Goal: Transaction & Acquisition: Subscribe to service/newsletter

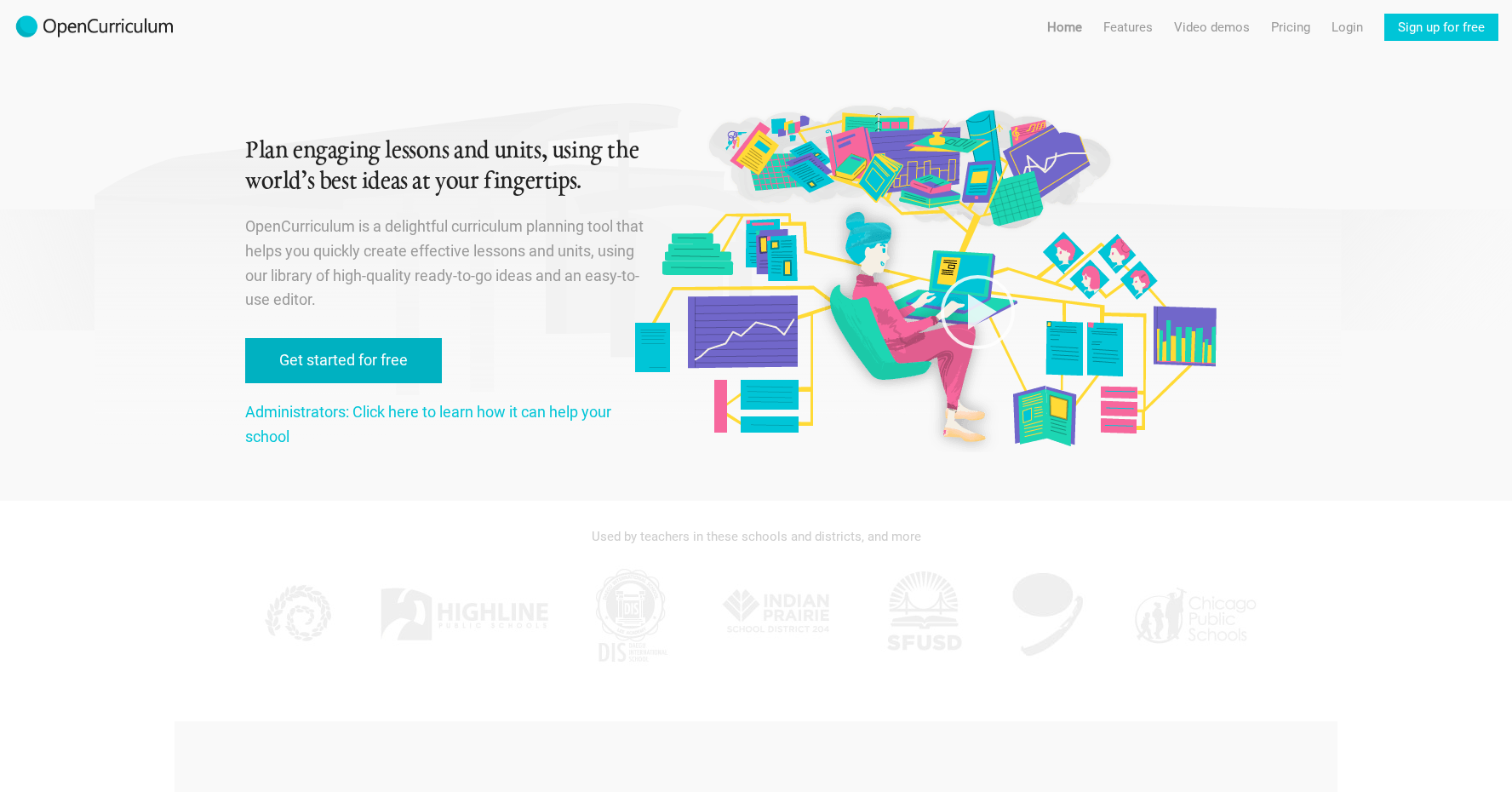
click at [362, 359] on link "Get started for free" at bounding box center [343, 361] width 197 height 45
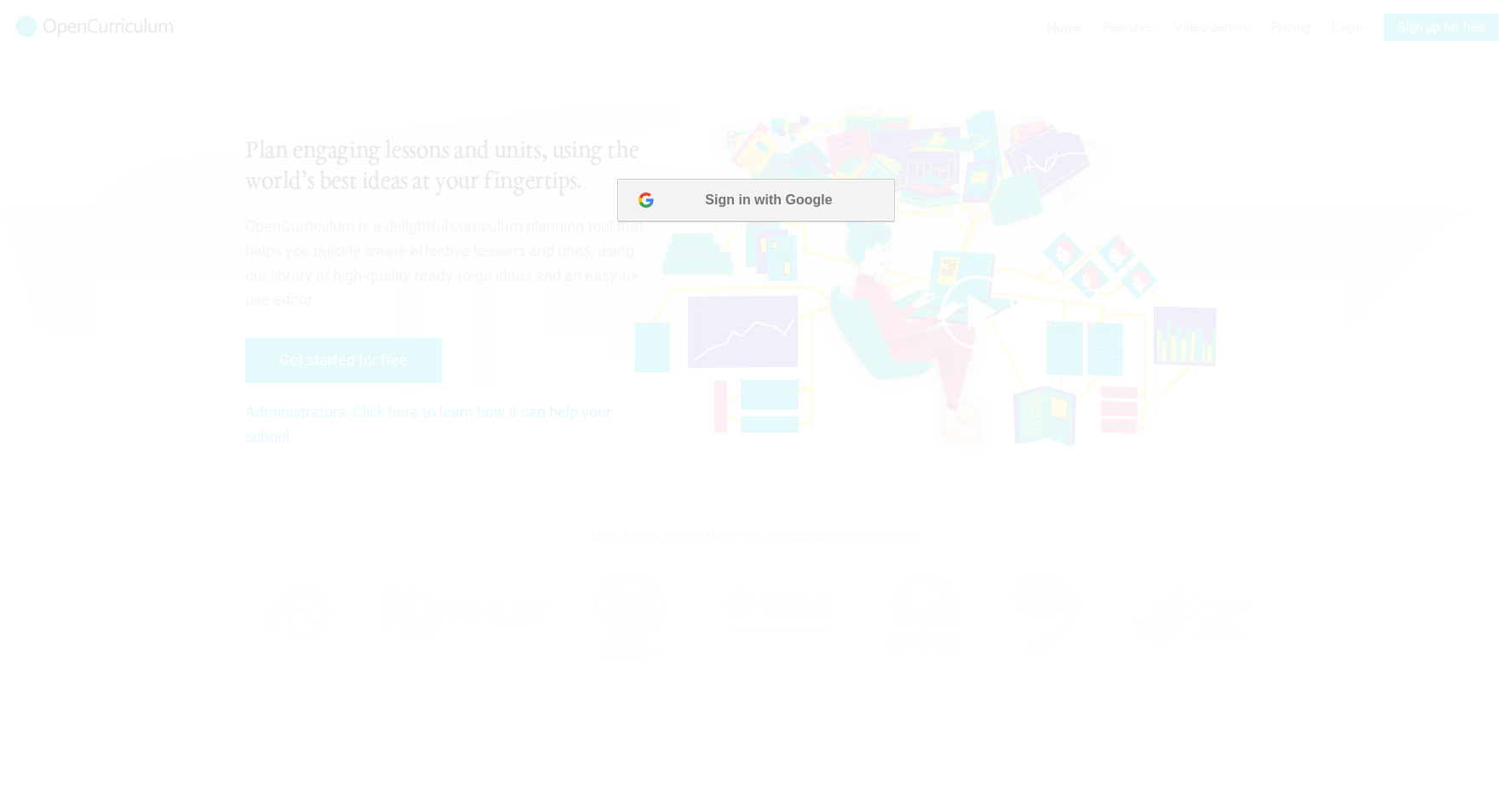
click at [743, 200] on button "Sign in with Google" at bounding box center [755, 200] width 276 height 43
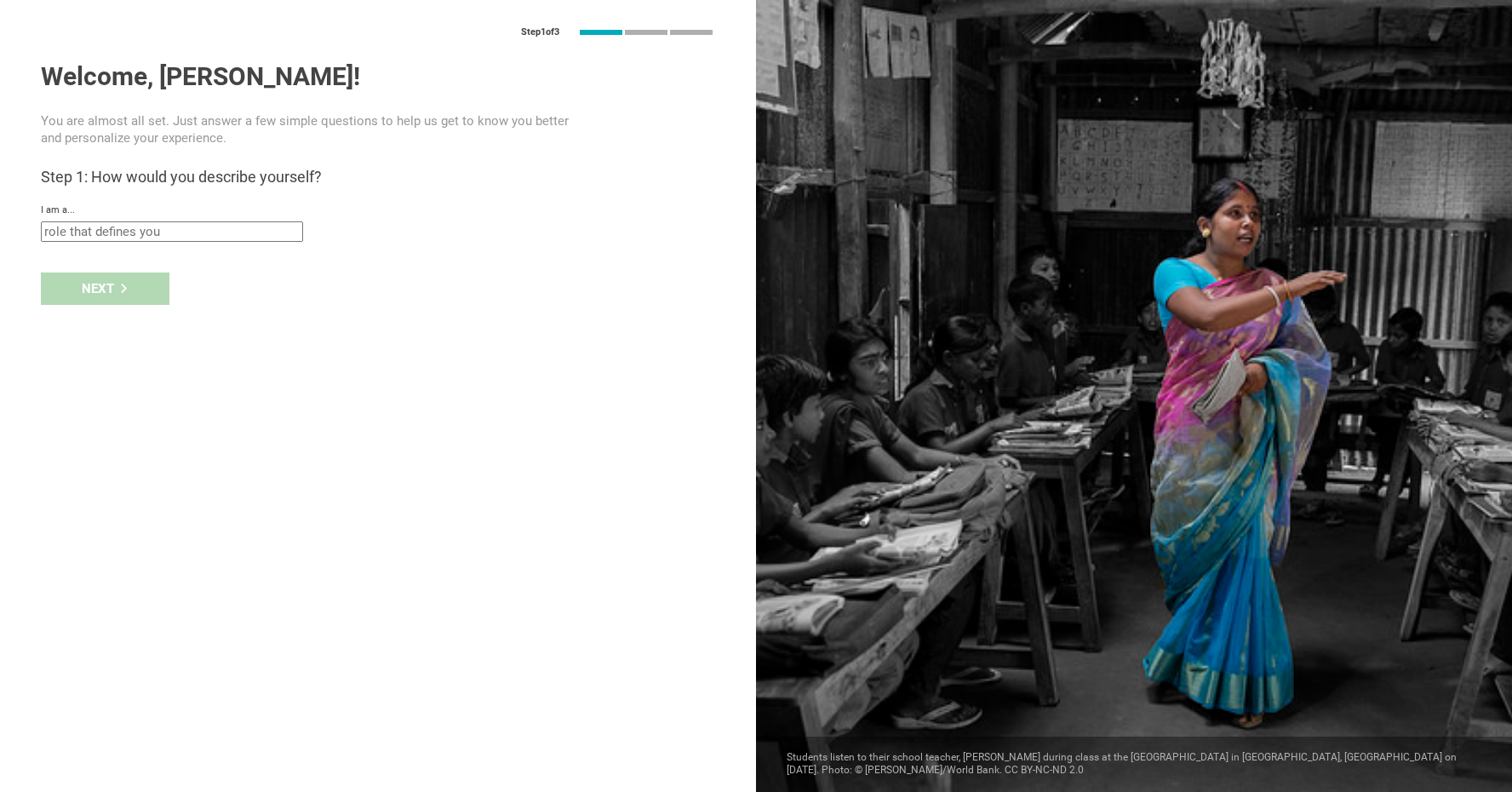
click at [119, 228] on input "text" at bounding box center [171, 232] width 262 height 21
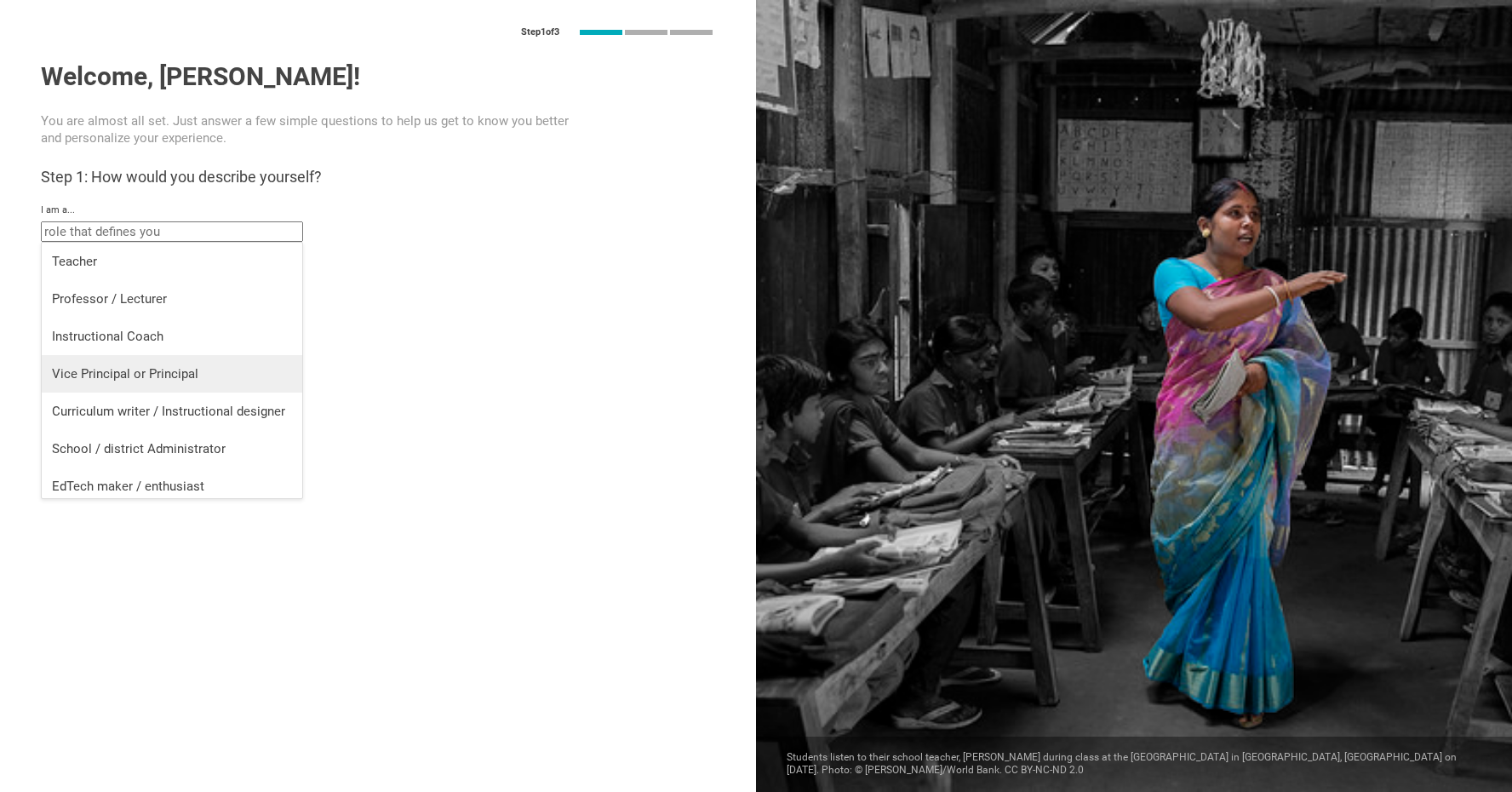
click at [83, 374] on div "Vice Principal or Principal" at bounding box center [172, 374] width 240 height 17
type input "Vice Principal or Principal"
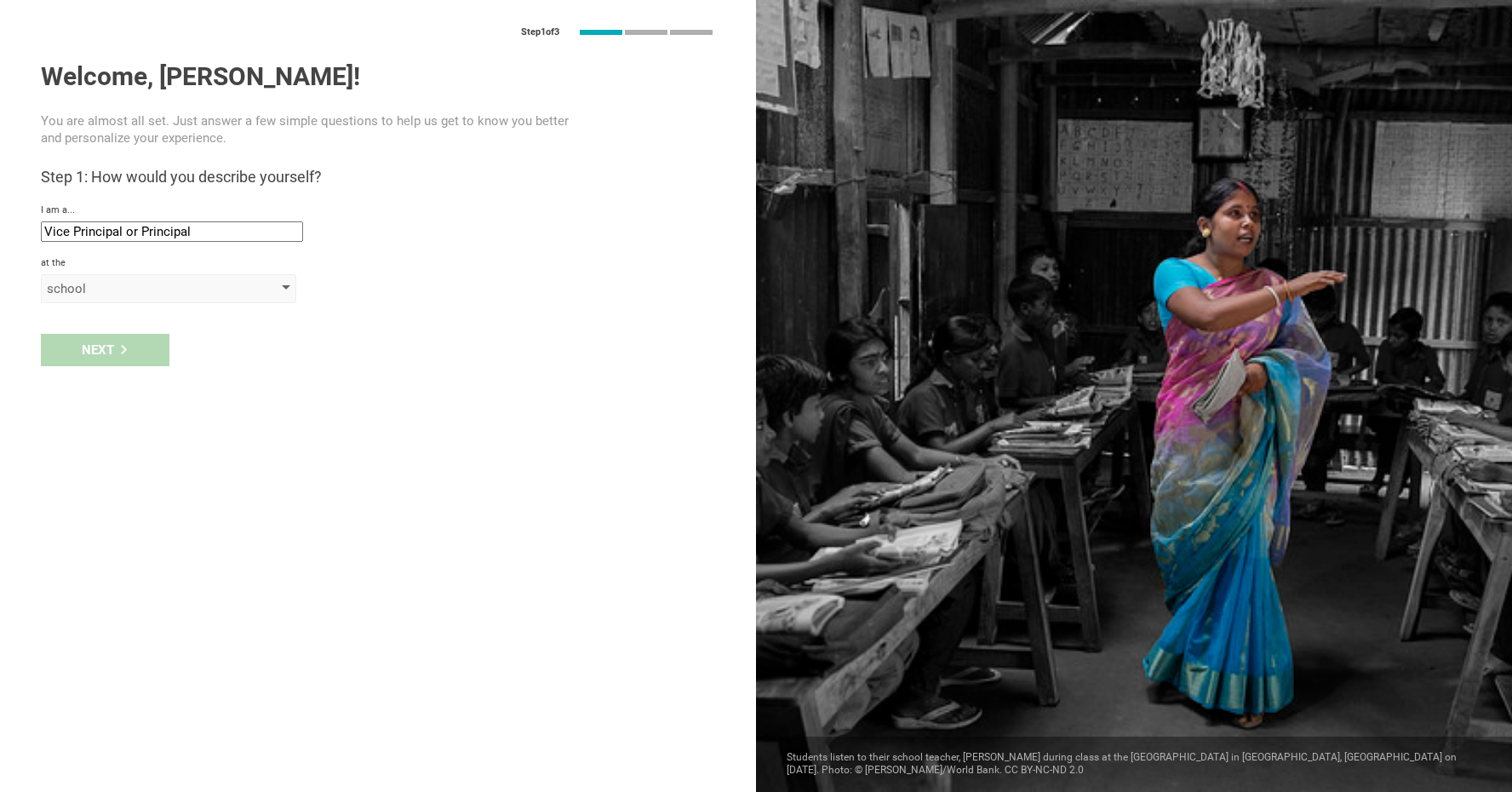
click at [107, 287] on div "school" at bounding box center [144, 289] width 195 height 17
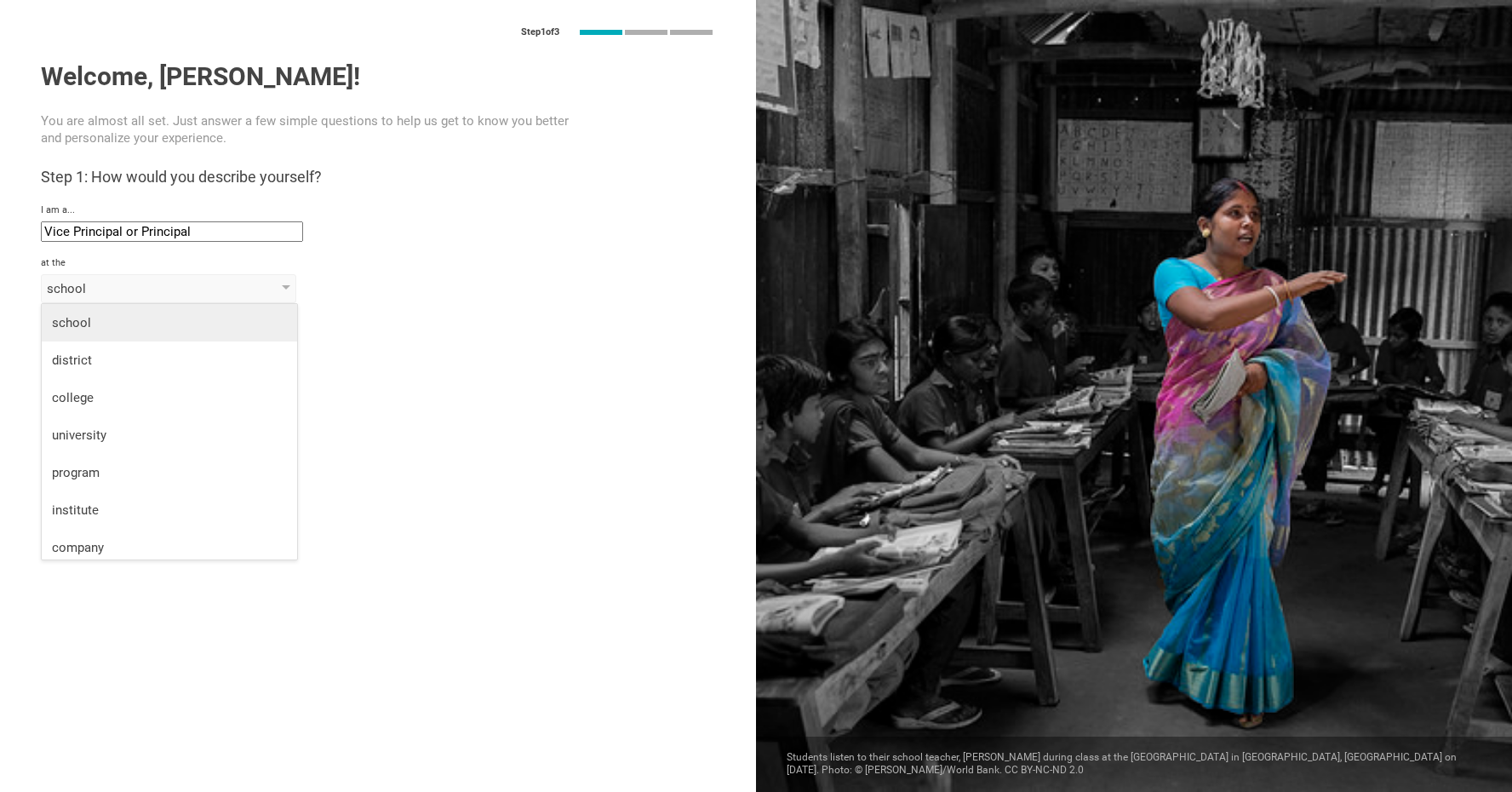
click at [70, 320] on div "school" at bounding box center [169, 323] width 235 height 17
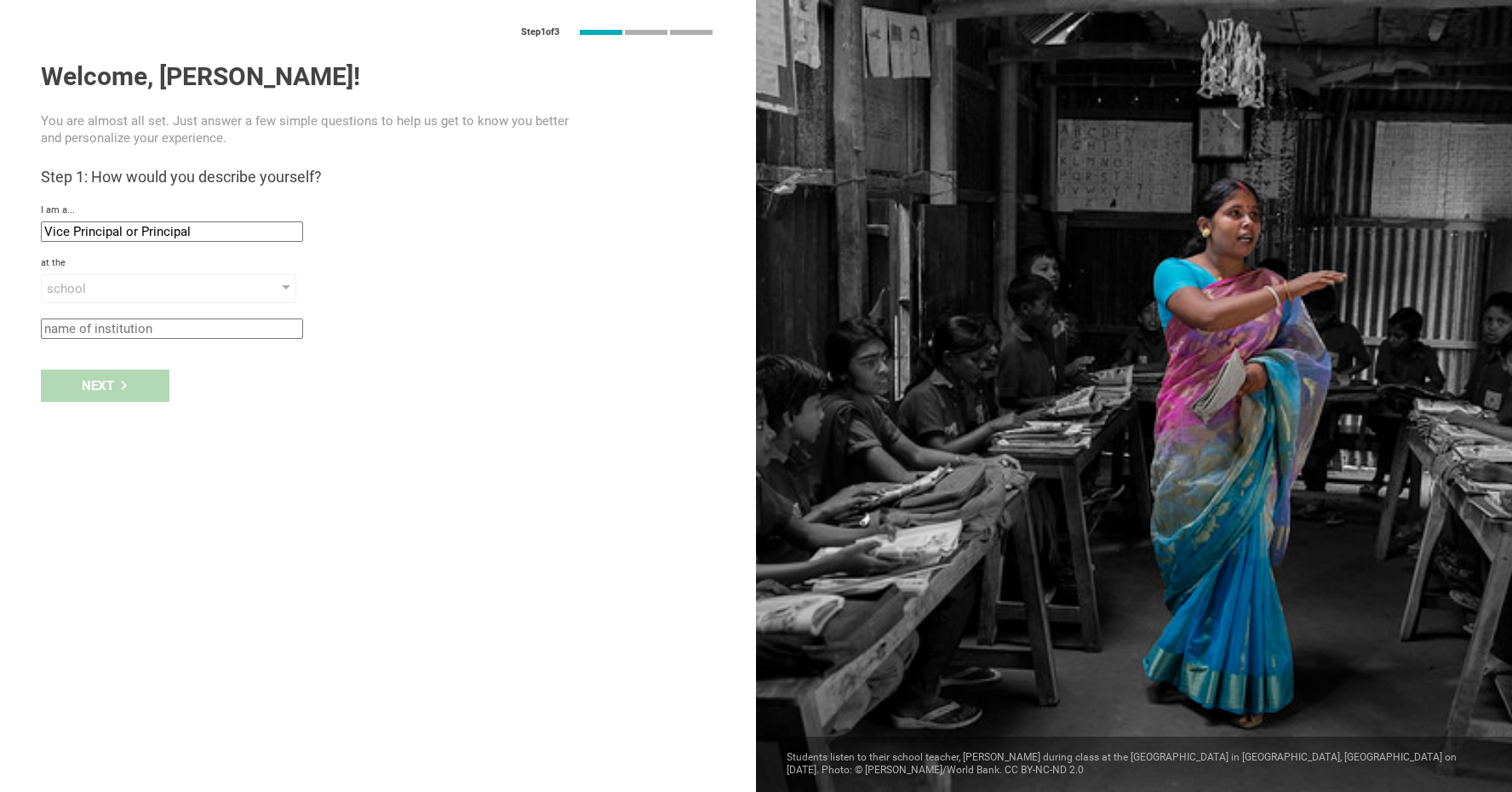
click at [80, 326] on input "text" at bounding box center [171, 328] width 262 height 21
type input "SMCS"
click at [119, 383] on icon at bounding box center [124, 385] width 9 height 9
type input "Chattanooga, Tennessee"
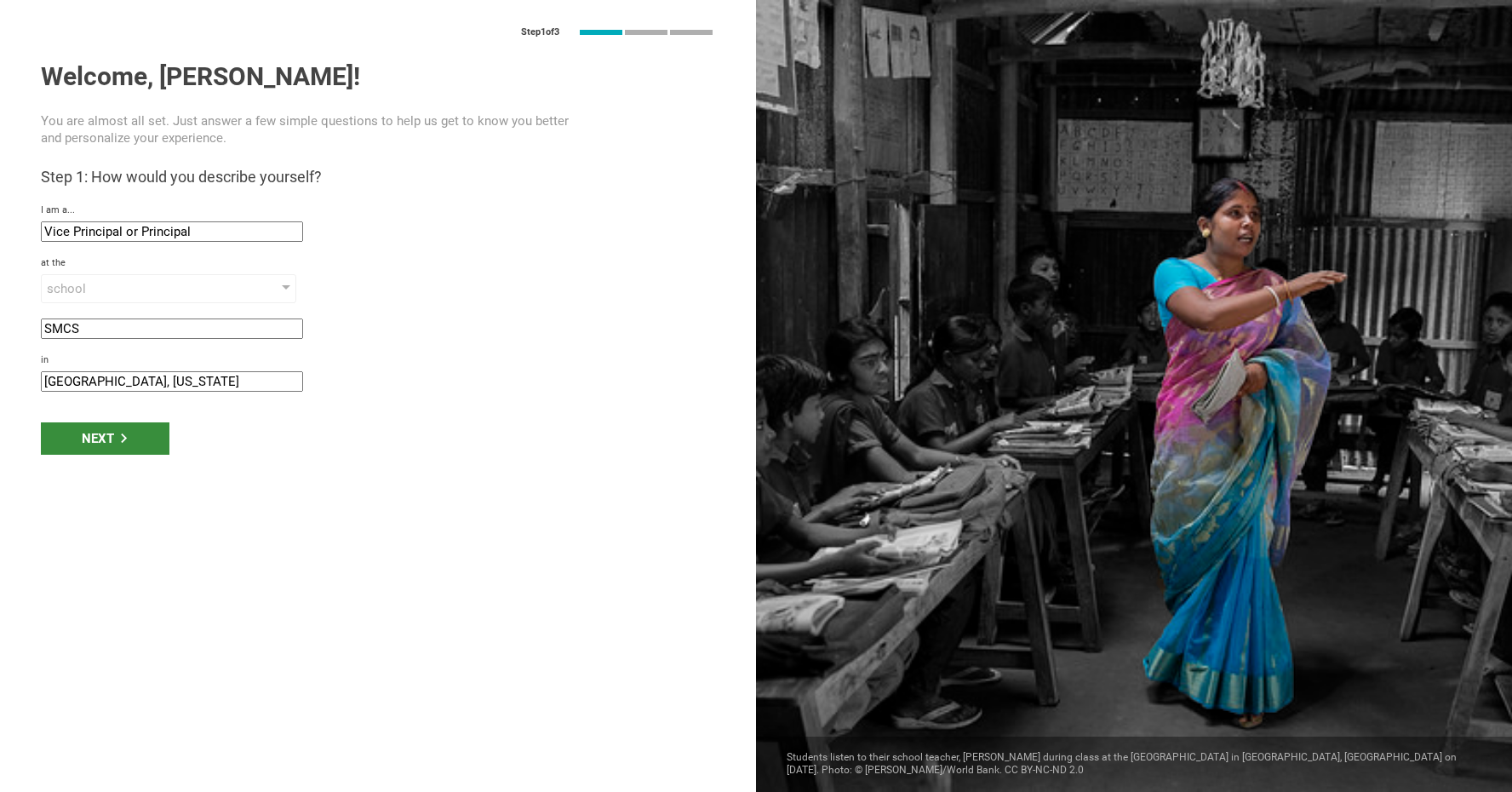
click at [107, 434] on div "Next" at bounding box center [105, 438] width 129 height 32
click at [116, 437] on div "Next" at bounding box center [105, 438] width 129 height 32
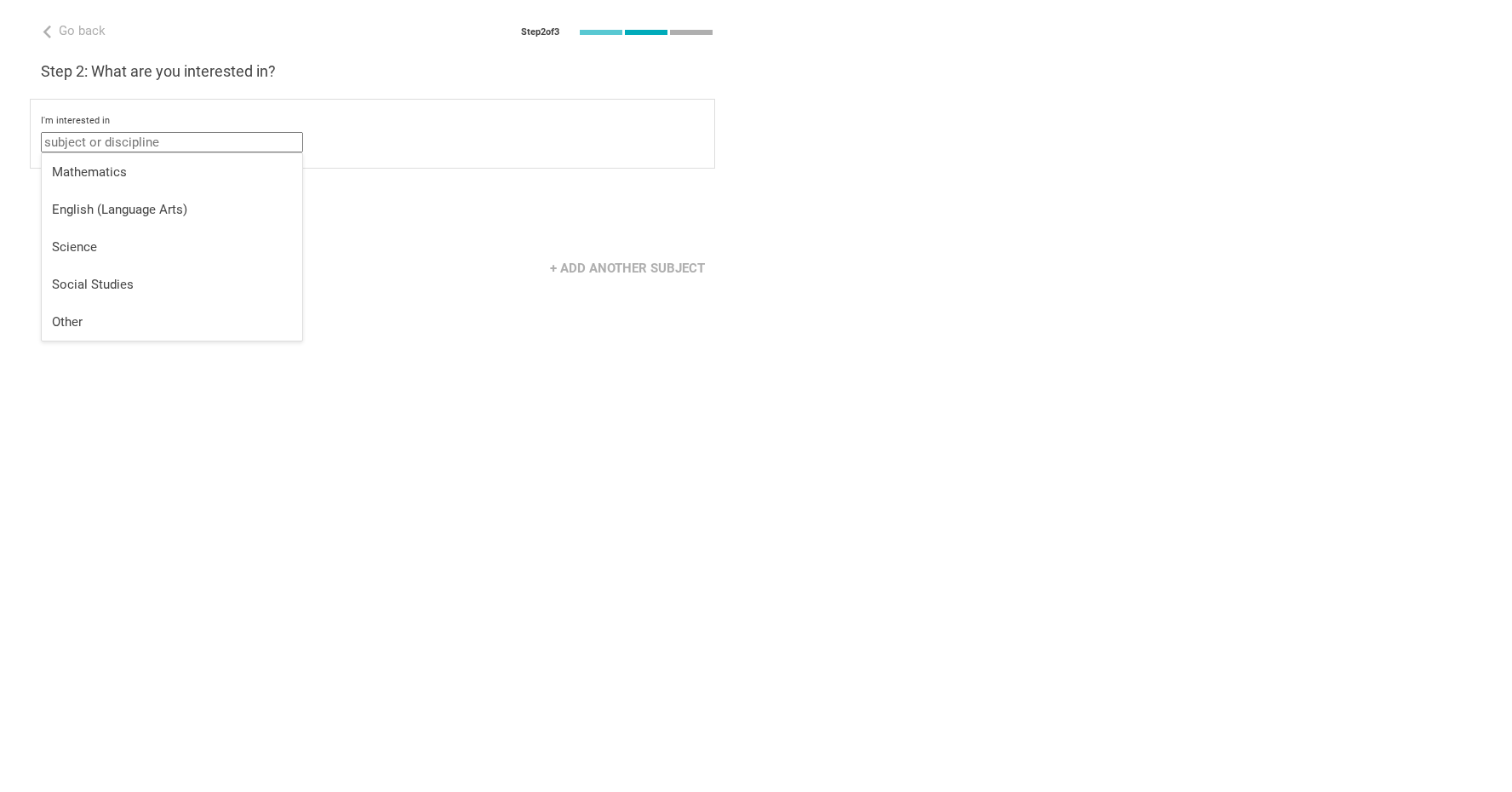
click at [151, 143] on input "text" at bounding box center [171, 142] width 262 height 21
click at [75, 322] on div "Other" at bounding box center [172, 322] width 240 height 17
type input "Other"
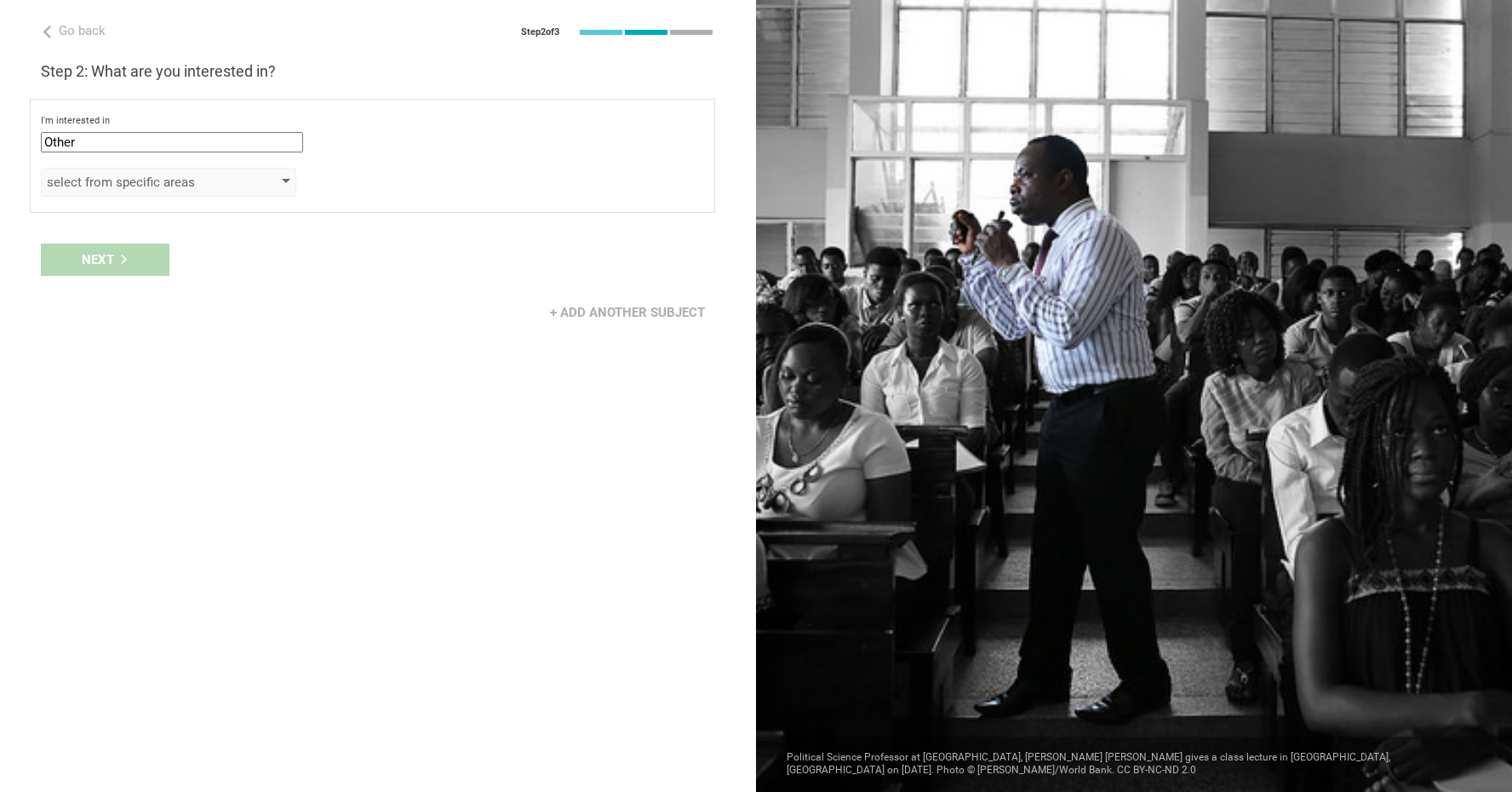
click at [97, 179] on div "select from specific areas" at bounding box center [144, 183] width 195 height 17
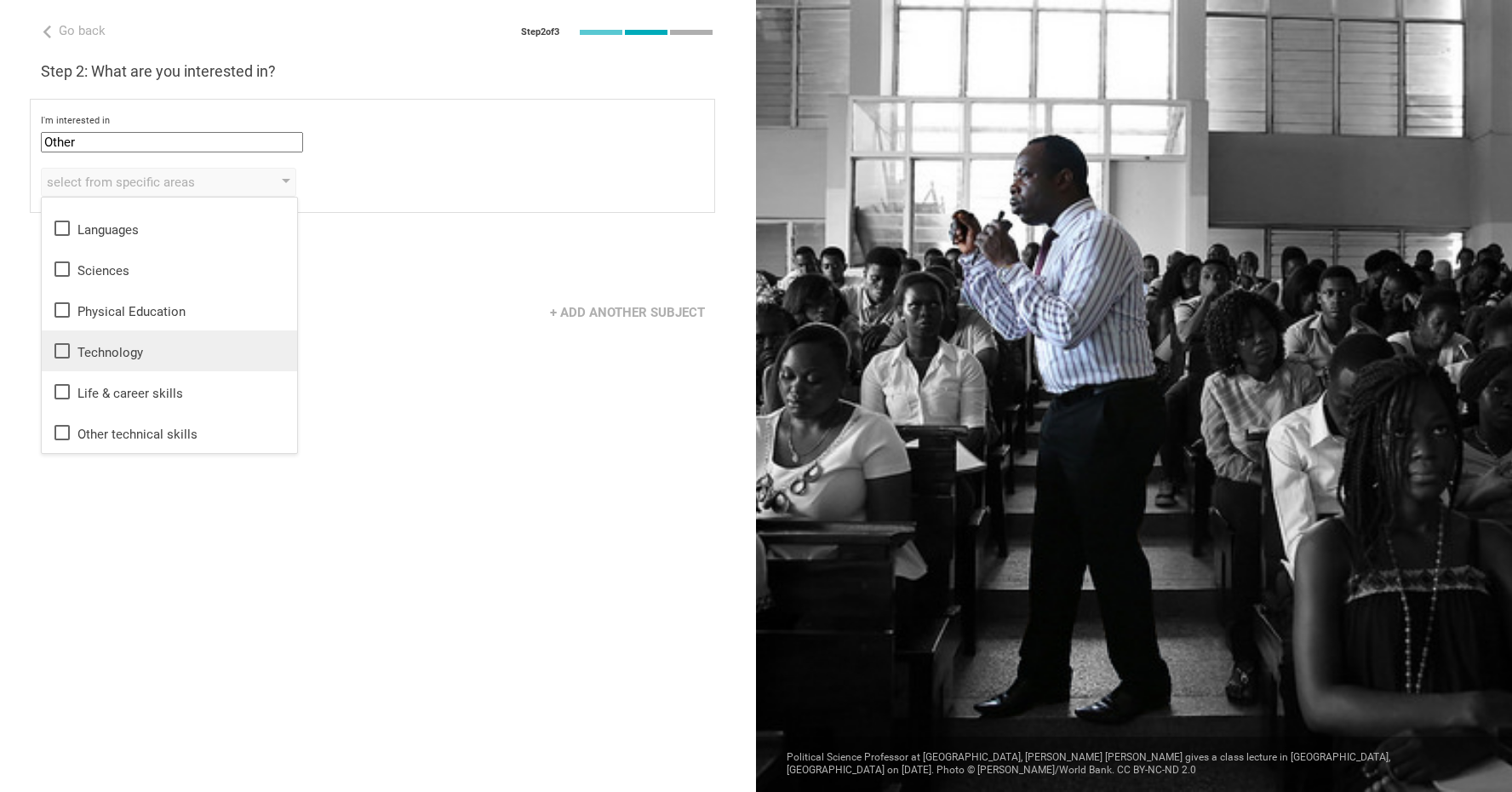
scroll to position [30, 0]
click at [397, 72] on h3 "Step 2: What are you interested in?" at bounding box center [378, 72] width 674 height 21
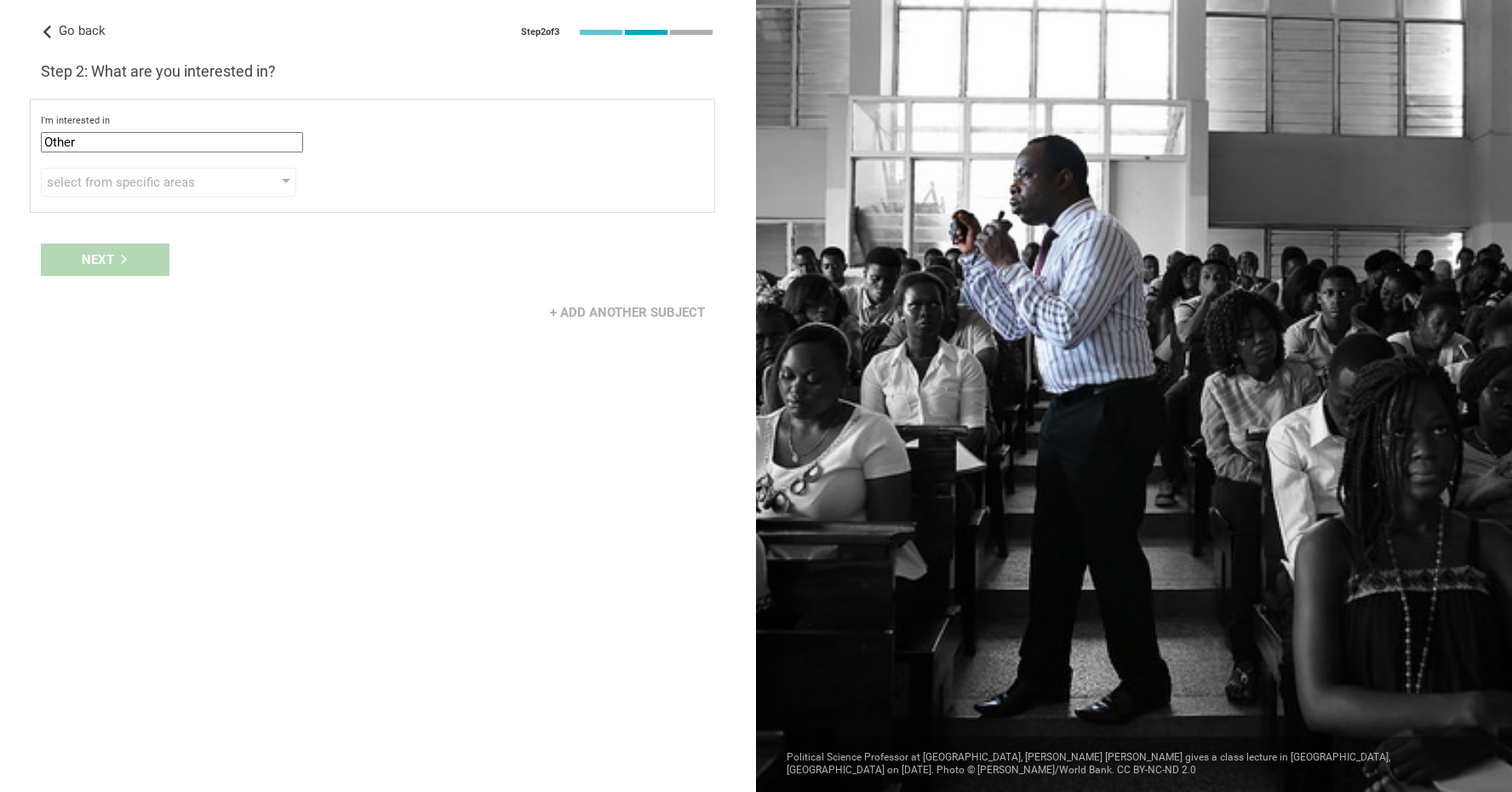
click at [45, 28] on icon at bounding box center [46, 31] width 12 height 12
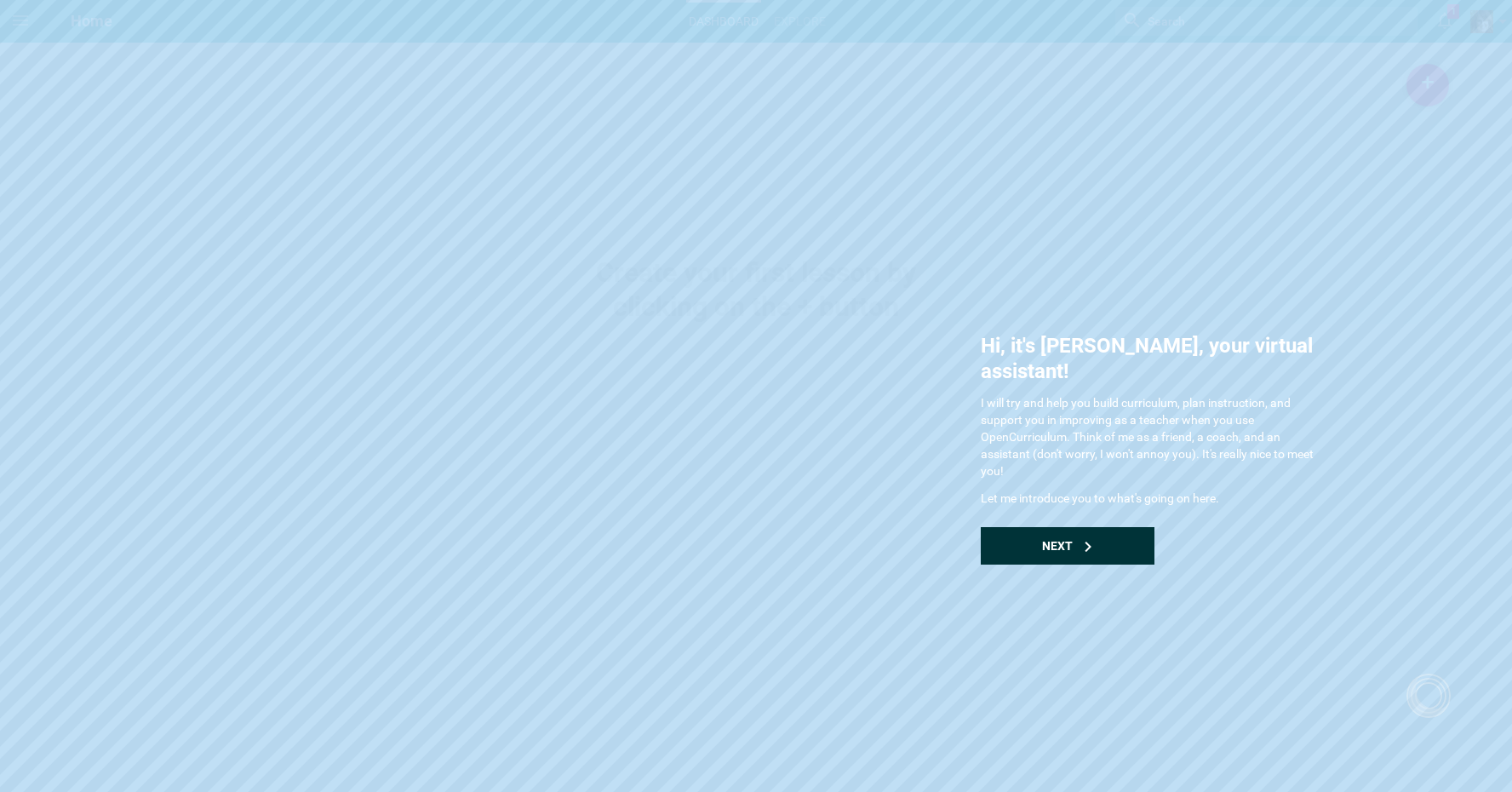
click at [1073, 527] on div "Next" at bounding box center [1067, 546] width 174 height 38
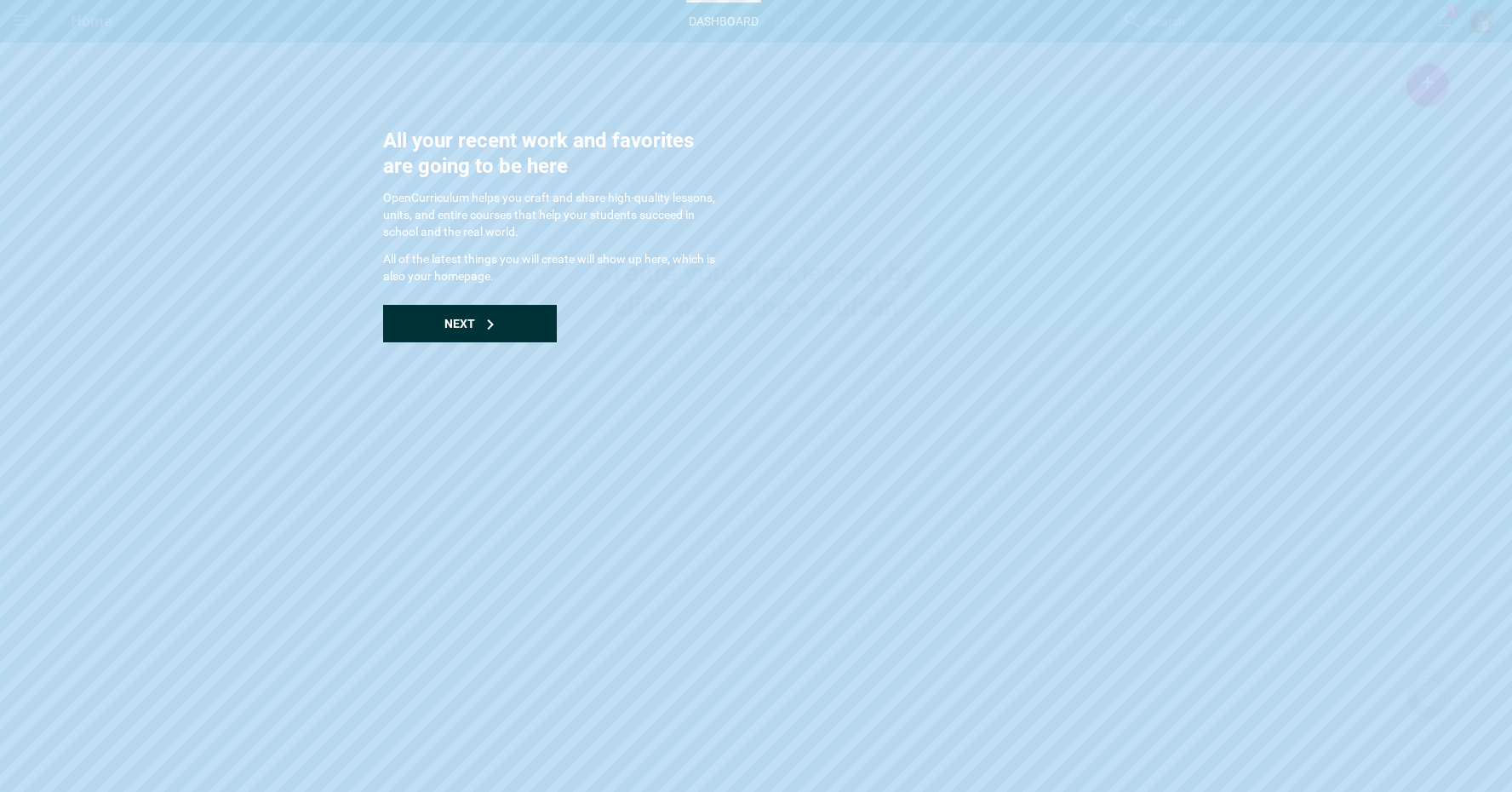
click at [491, 320] on icon at bounding box center [490, 324] width 10 height 10
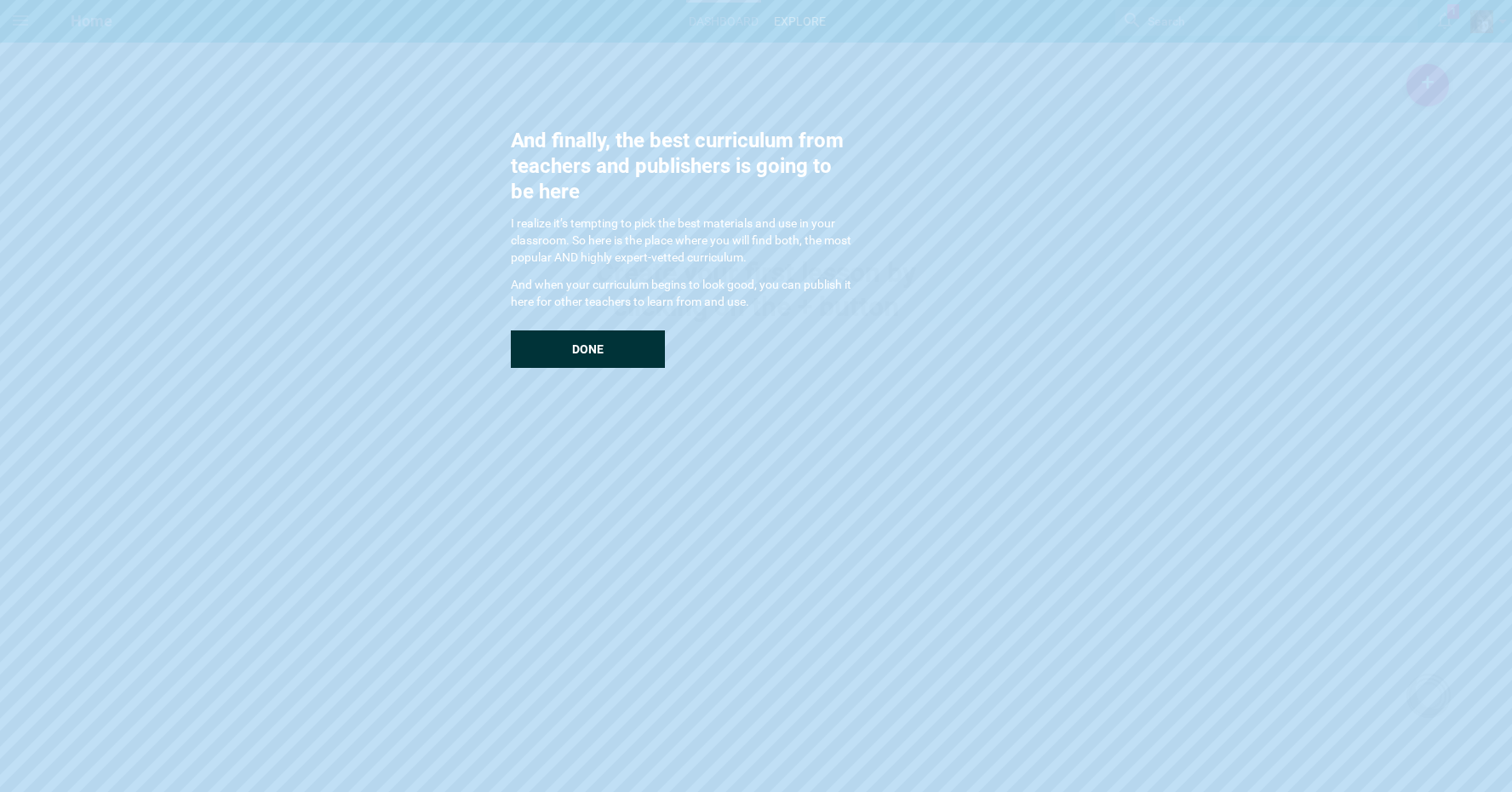
click at [594, 348] on span "Done" at bounding box center [588, 349] width 31 height 13
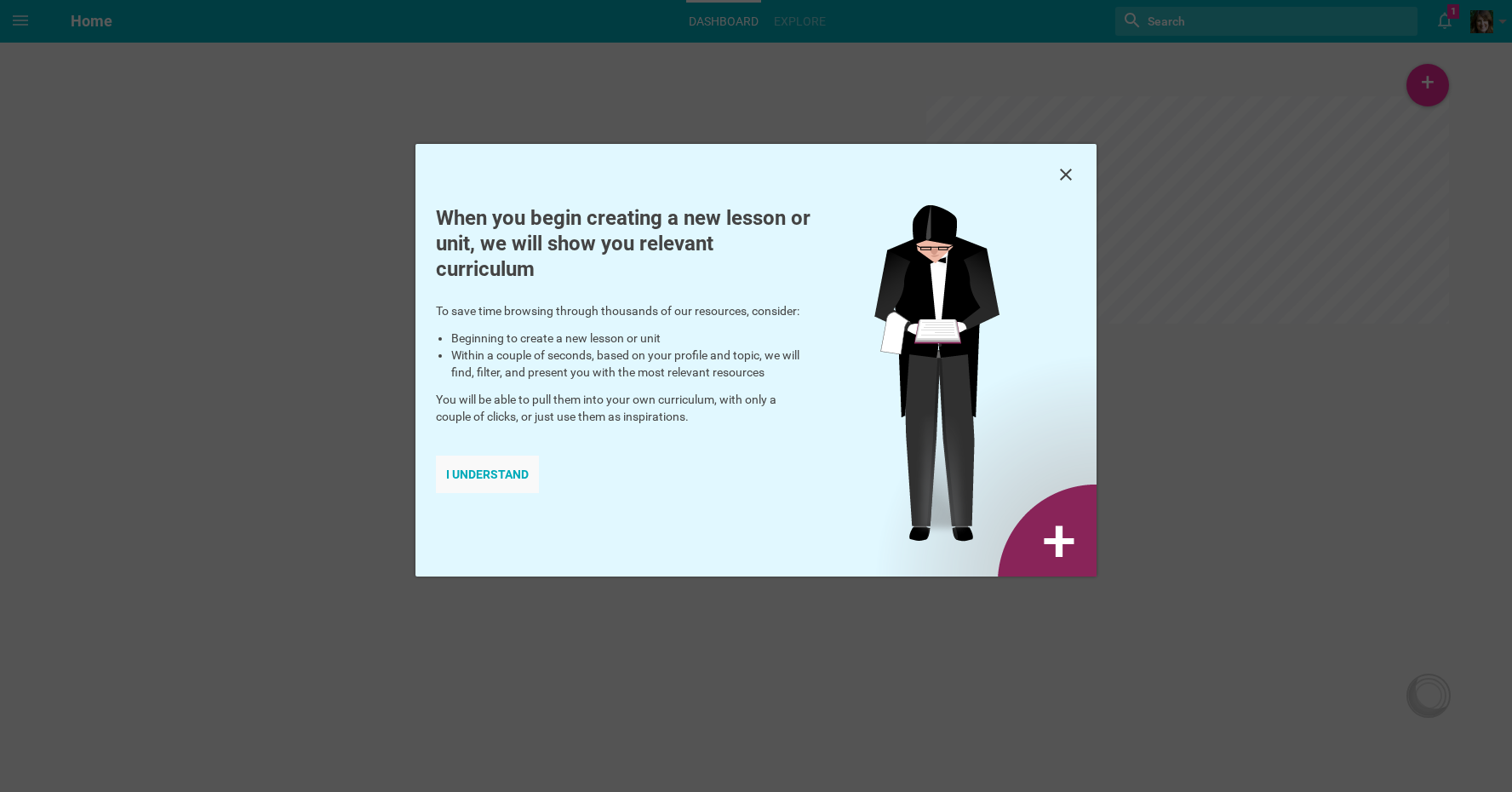
click at [501, 474] on div "I understand" at bounding box center [487, 474] width 103 height 38
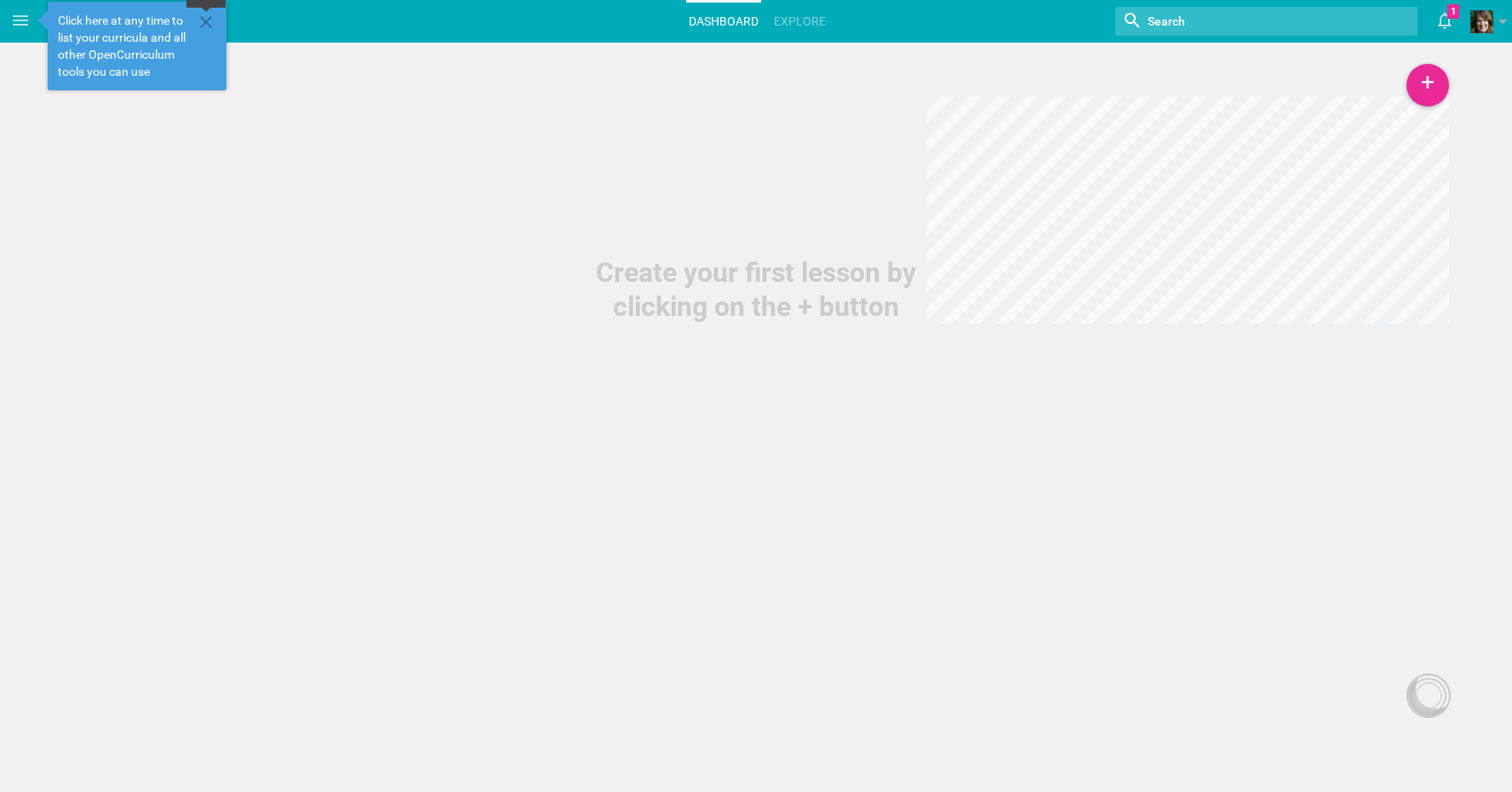
click at [205, 23] on icon at bounding box center [205, 22] width 12 height 12
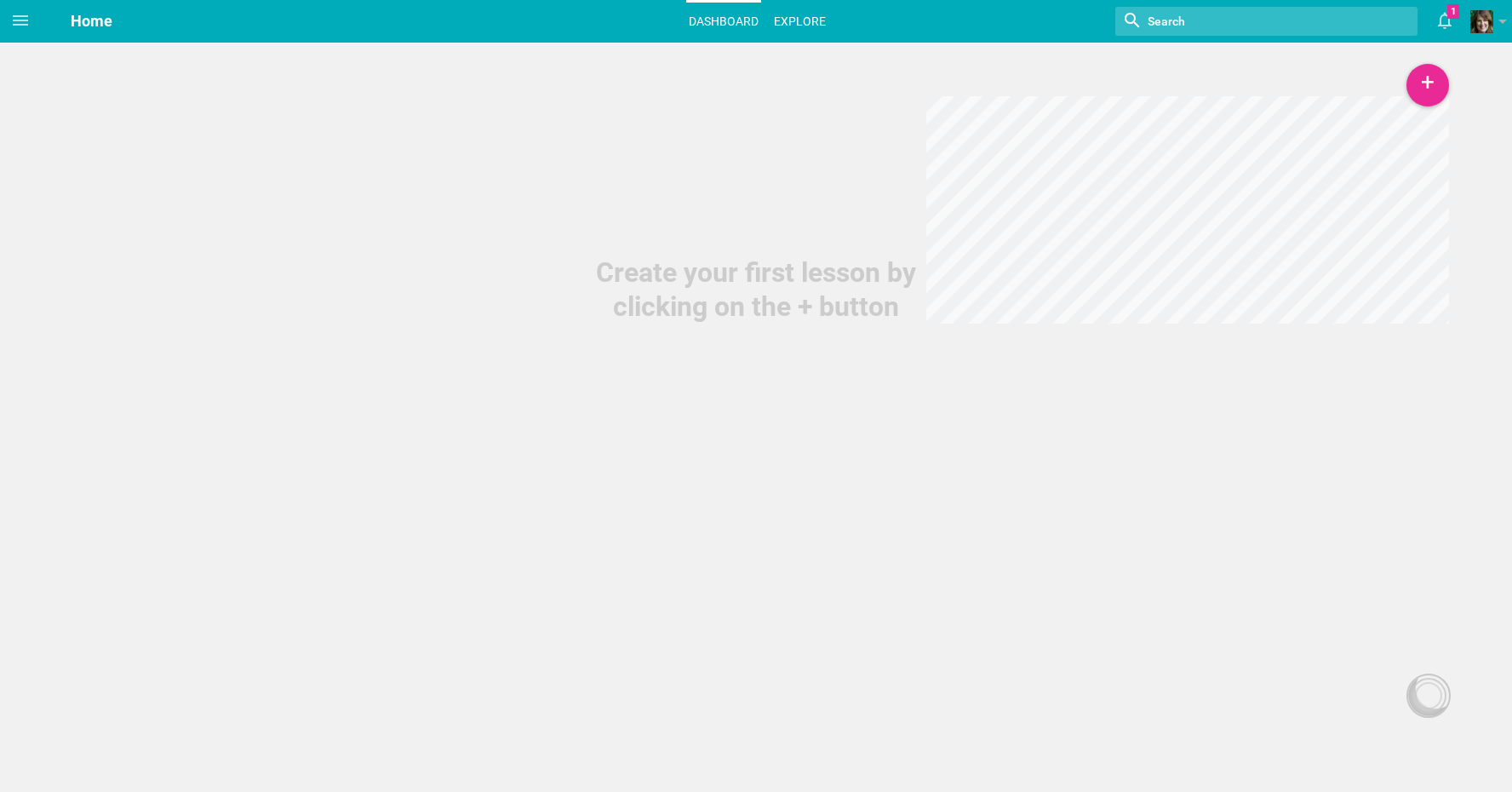
click at [805, 17] on link "Explore" at bounding box center [800, 22] width 57 height 38
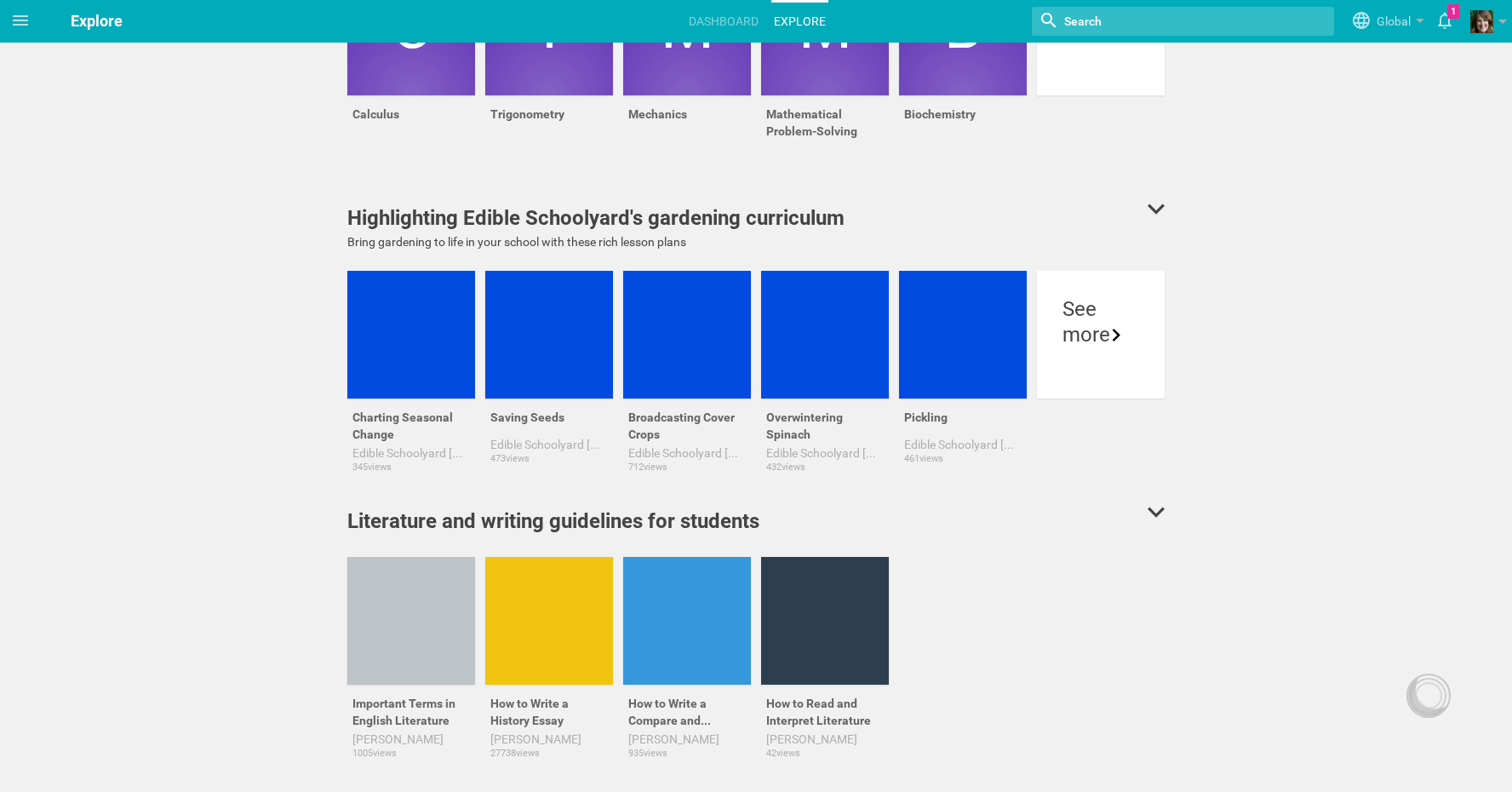
click at [1070, 20] on input "textbox" at bounding box center [1152, 21] width 181 height 22
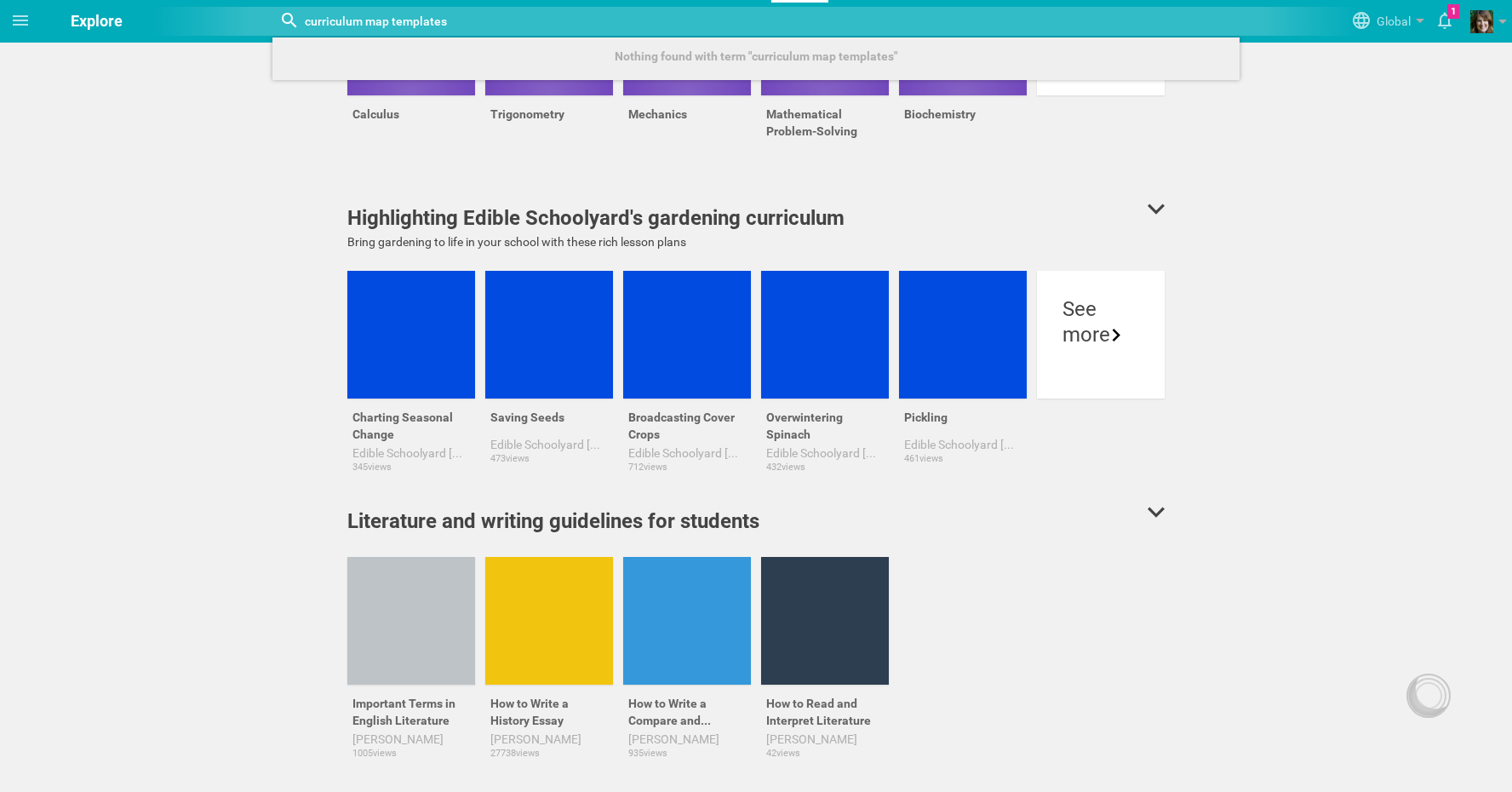
type input "curriculum map templates"
